Goal: Task Accomplishment & Management: Complete application form

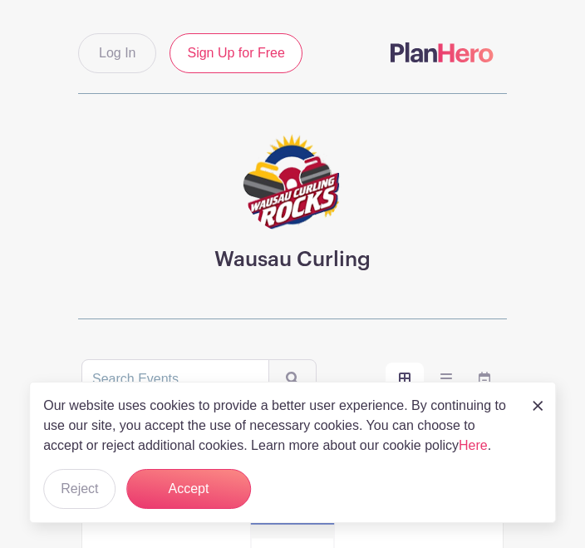
click at [202, 490] on button "Accept" at bounding box center [188, 489] width 125 height 40
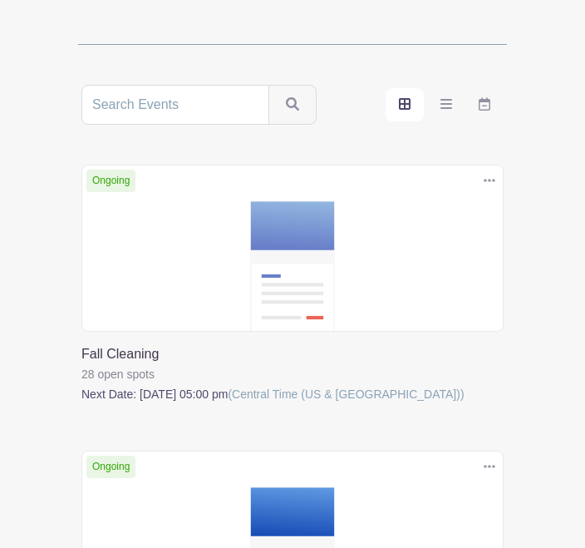
scroll to position [275, 0]
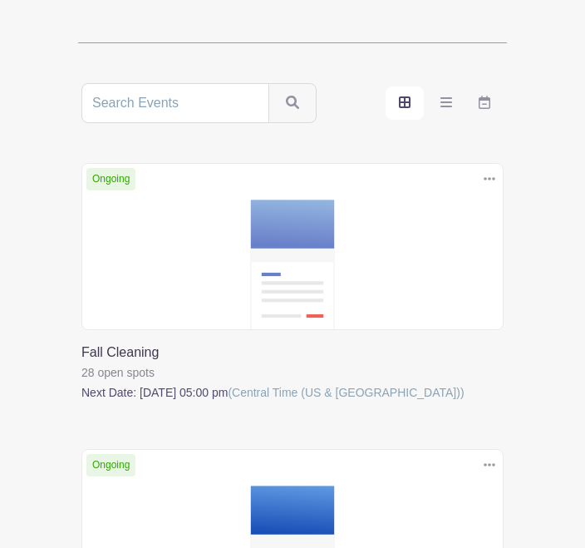
click at [81, 402] on link at bounding box center [81, 402] width 0 height 0
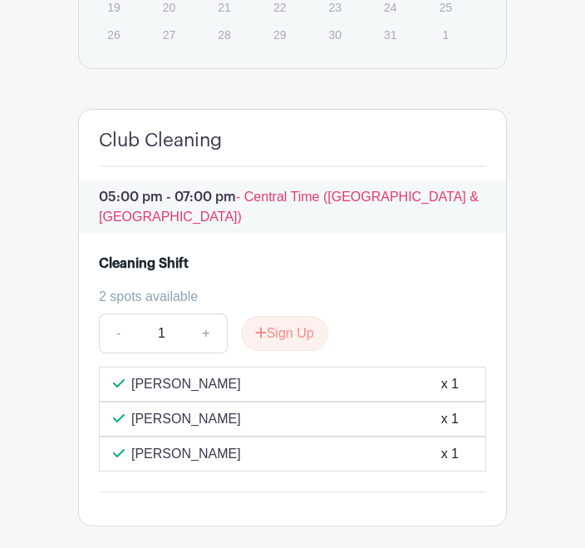
scroll to position [1155, 0]
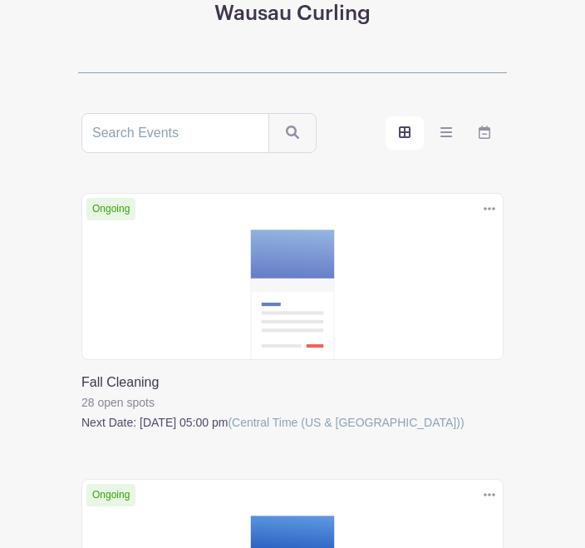
scroll to position [147, 0]
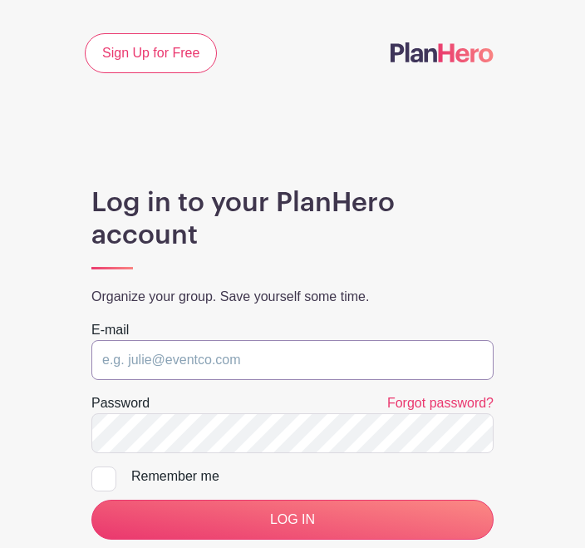
scroll to position [5, 0]
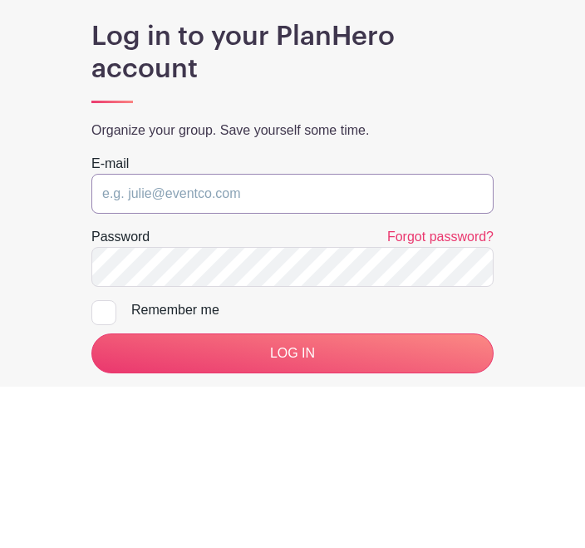
type input "[EMAIL_ADDRESS][DOMAIN_NAME]"
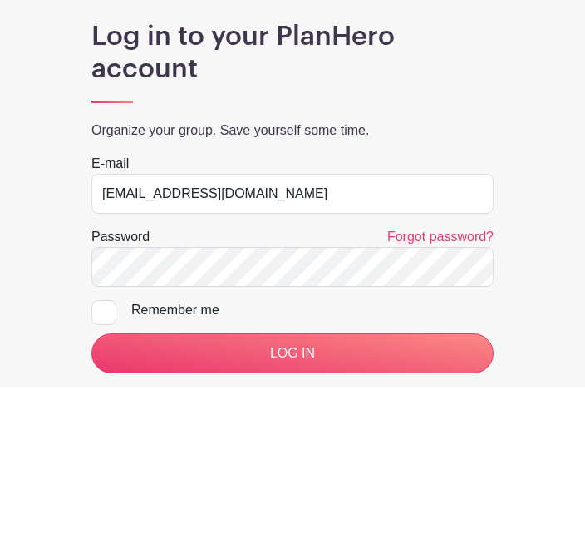
click at [292, 494] on input "LOG IN" at bounding box center [292, 514] width 402 height 40
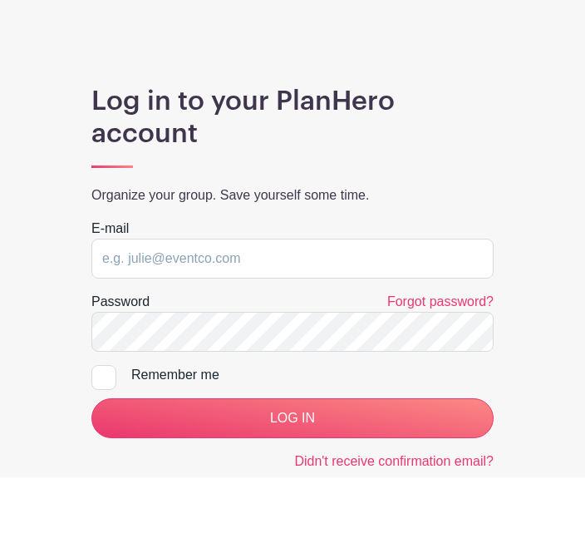
click at [164, 22] on link "Sign Up for Free" at bounding box center [151, 22] width 132 height 40
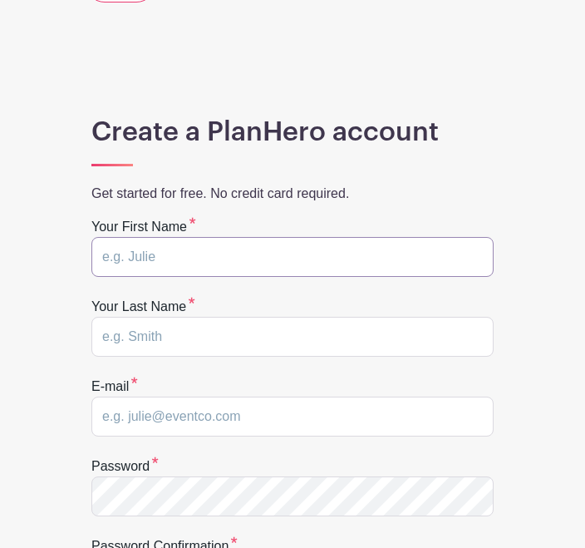
click at [332, 253] on input "text" at bounding box center [292, 257] width 402 height 40
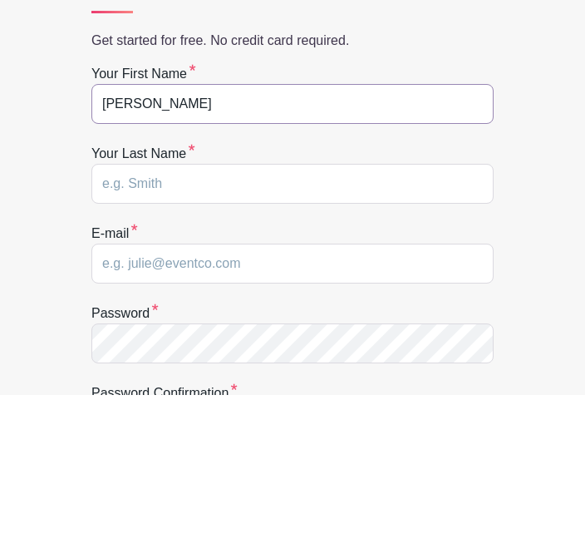
type input "Sharon"
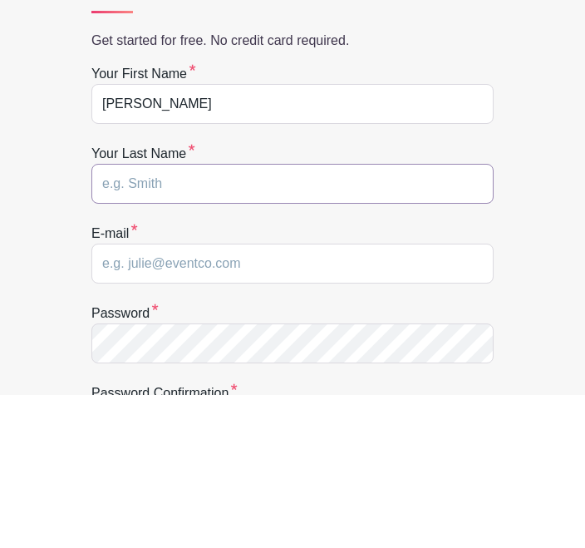
click at [281, 317] on input "text" at bounding box center [292, 337] width 402 height 40
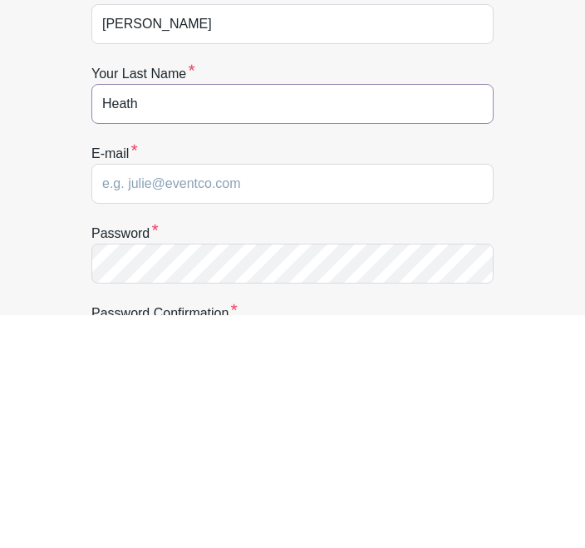
type input "Heath"
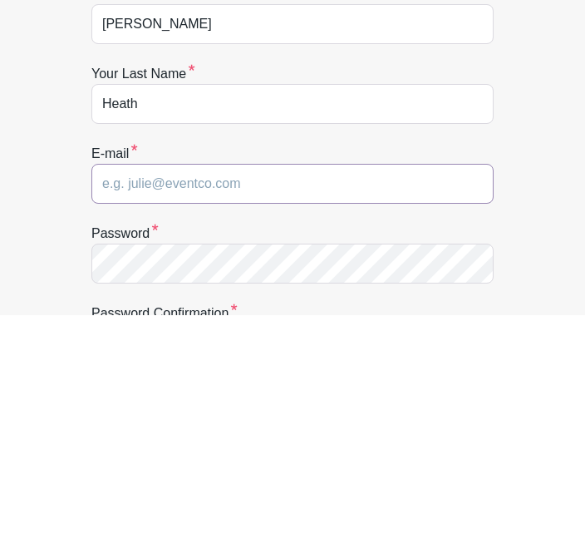
click at [276, 397] on input "email" at bounding box center [292, 417] width 402 height 40
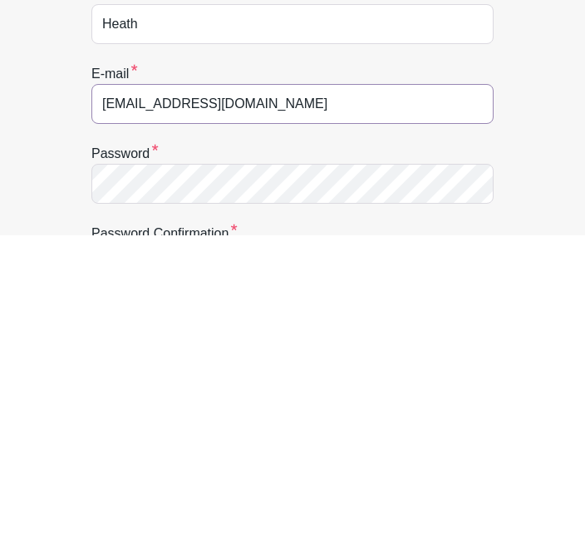
type input "sharonheath1219@icloud.com"
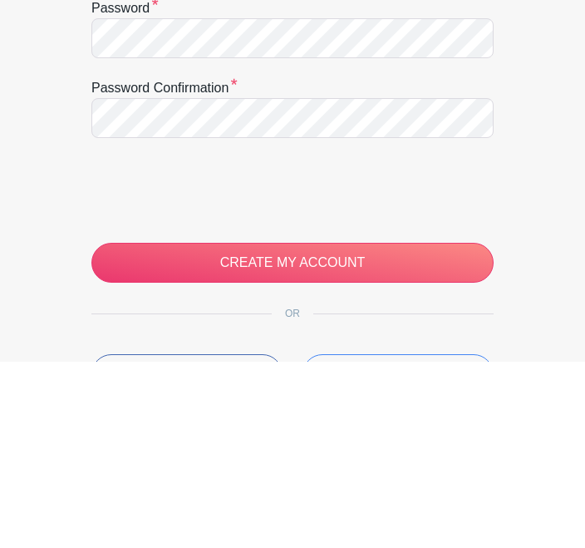
scroll to position [496, 0]
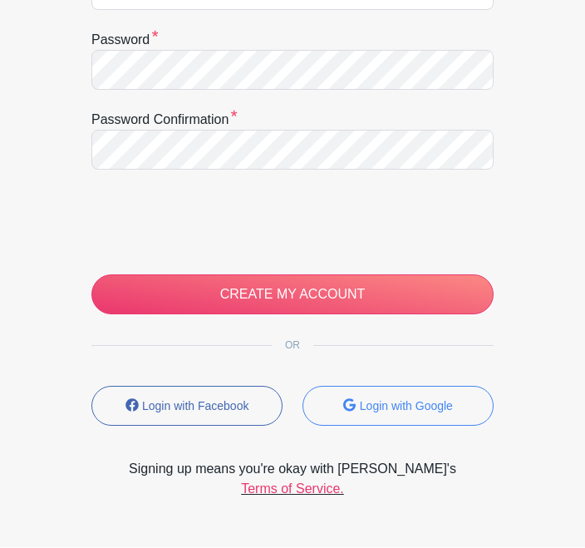
click at [390, 279] on input "CREATE MY ACCOUNT" at bounding box center [292, 295] width 402 height 40
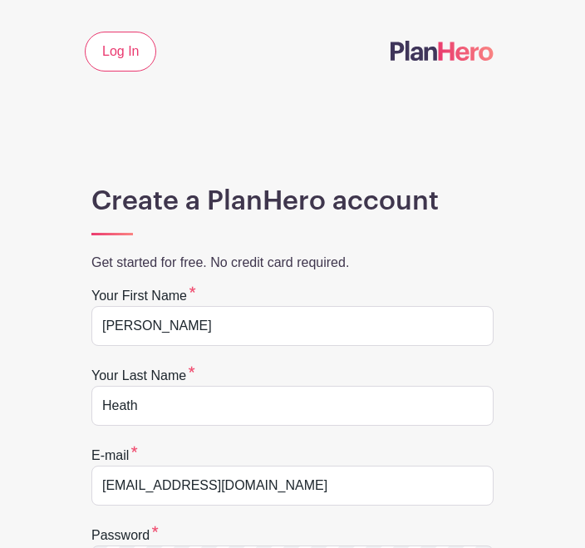
scroll to position [0, 0]
